Goal: Navigation & Orientation: Find specific page/section

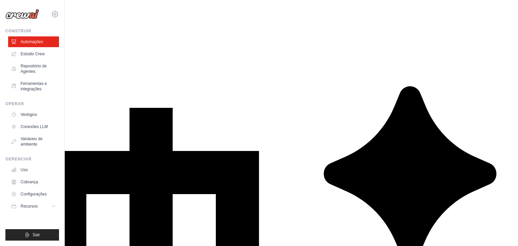
click at [25, 54] on font "Estúdio Crew" at bounding box center [33, 54] width 24 height 5
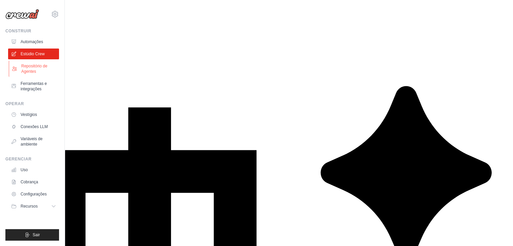
click at [40, 68] on font "Repositório de Agentes" at bounding box center [39, 68] width 36 height 11
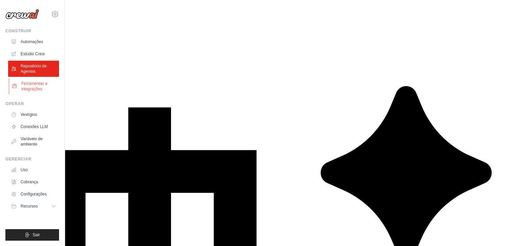
click at [34, 88] on font "Ferramentas e integrações" at bounding box center [34, 86] width 26 height 10
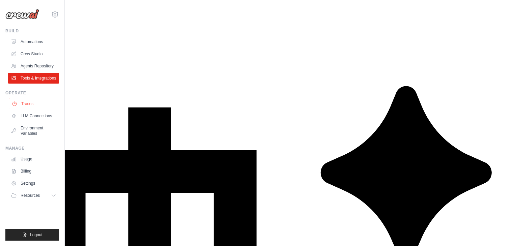
click at [27, 102] on link "Traces" at bounding box center [34, 103] width 51 height 11
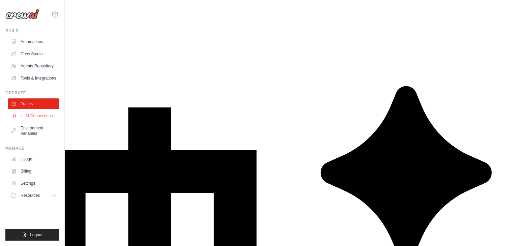
click at [29, 116] on link "LLM Connections" at bounding box center [34, 116] width 51 height 11
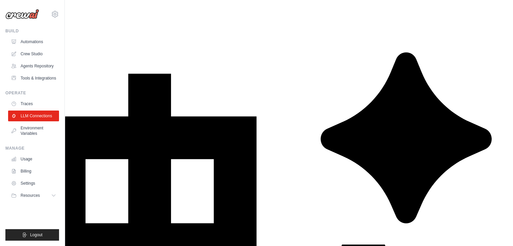
scroll to position [35, 0]
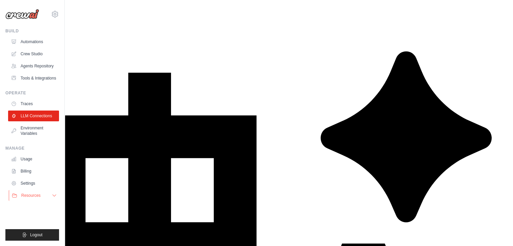
click at [47, 195] on button "Resources" at bounding box center [34, 195] width 51 height 11
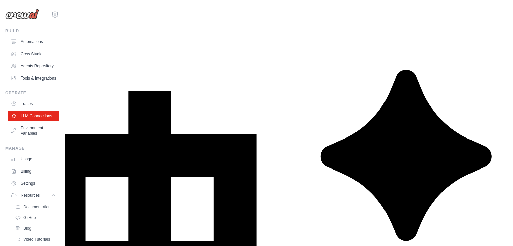
scroll to position [0, 0]
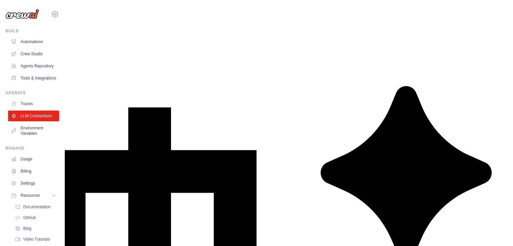
click at [30, 13] on img at bounding box center [22, 14] width 34 height 10
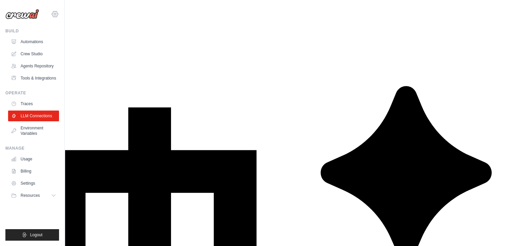
click at [54, 14] on icon at bounding box center [55, 14] width 2 height 2
click at [69, 45] on span "Settings" at bounding box center [83, 41] width 53 height 7
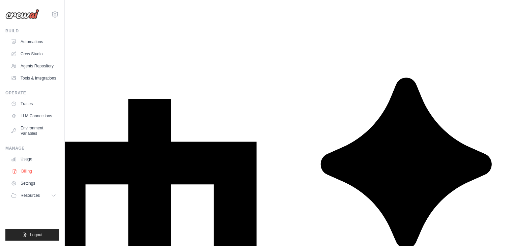
scroll to position [13, 0]
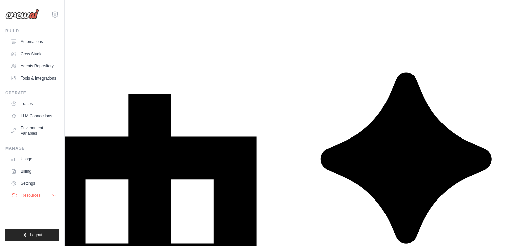
click at [50, 196] on button "Resources" at bounding box center [34, 195] width 51 height 11
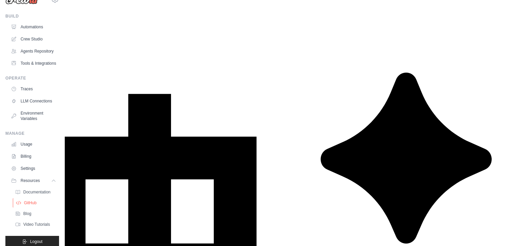
scroll to position [38, 0]
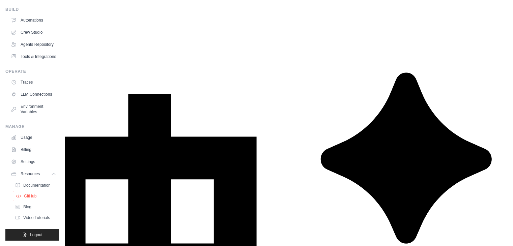
click at [34, 195] on span "GitHub" at bounding box center [30, 196] width 12 height 5
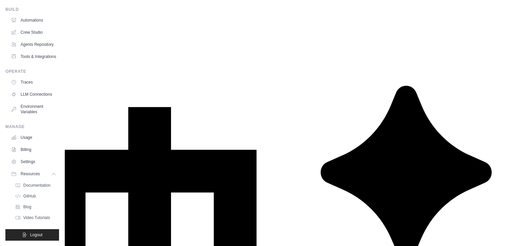
scroll to position [0, 0]
click at [34, 183] on span "Documentation" at bounding box center [37, 185] width 27 height 5
